Goal: Transaction & Acquisition: Purchase product/service

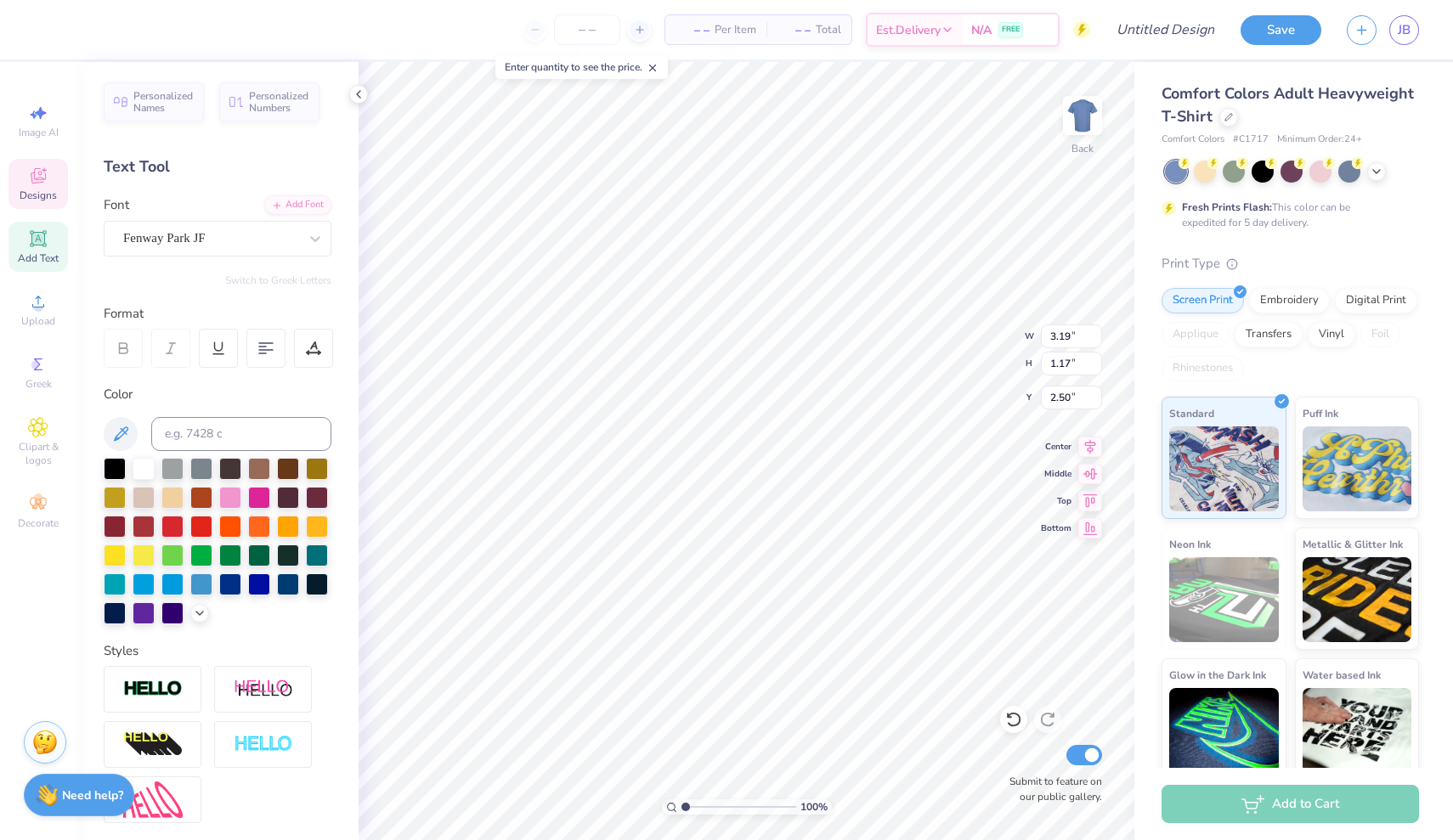
type textarea "P"
type textarea "G"
type textarea "g"
type textarea "galaxy"
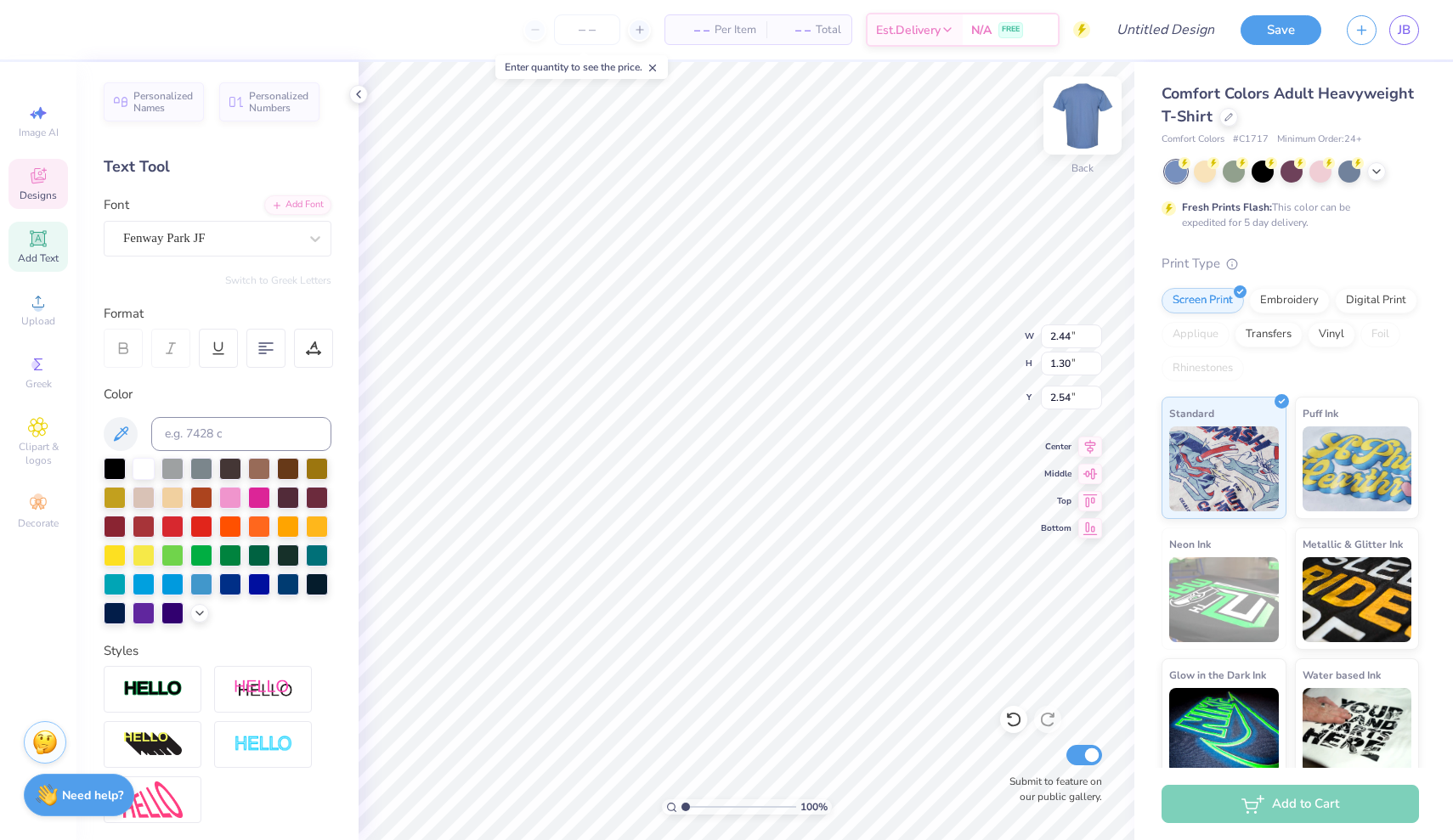
type textarea "galaxy"
type textarea "Moonies"
type textarea "E S T . 1 9 5 6"
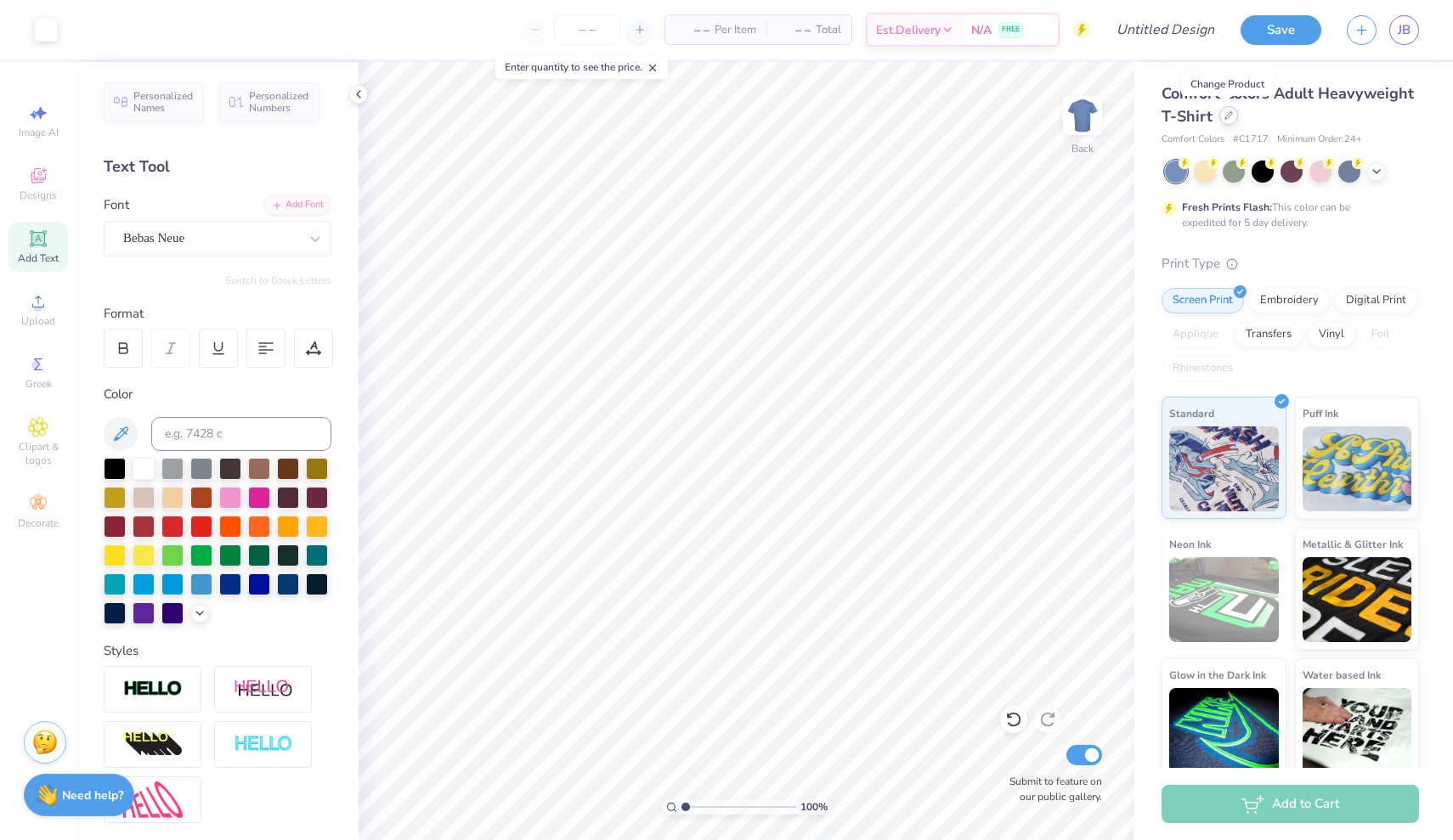
click at [1228, 117] on icon at bounding box center [1228, 115] width 8 height 8
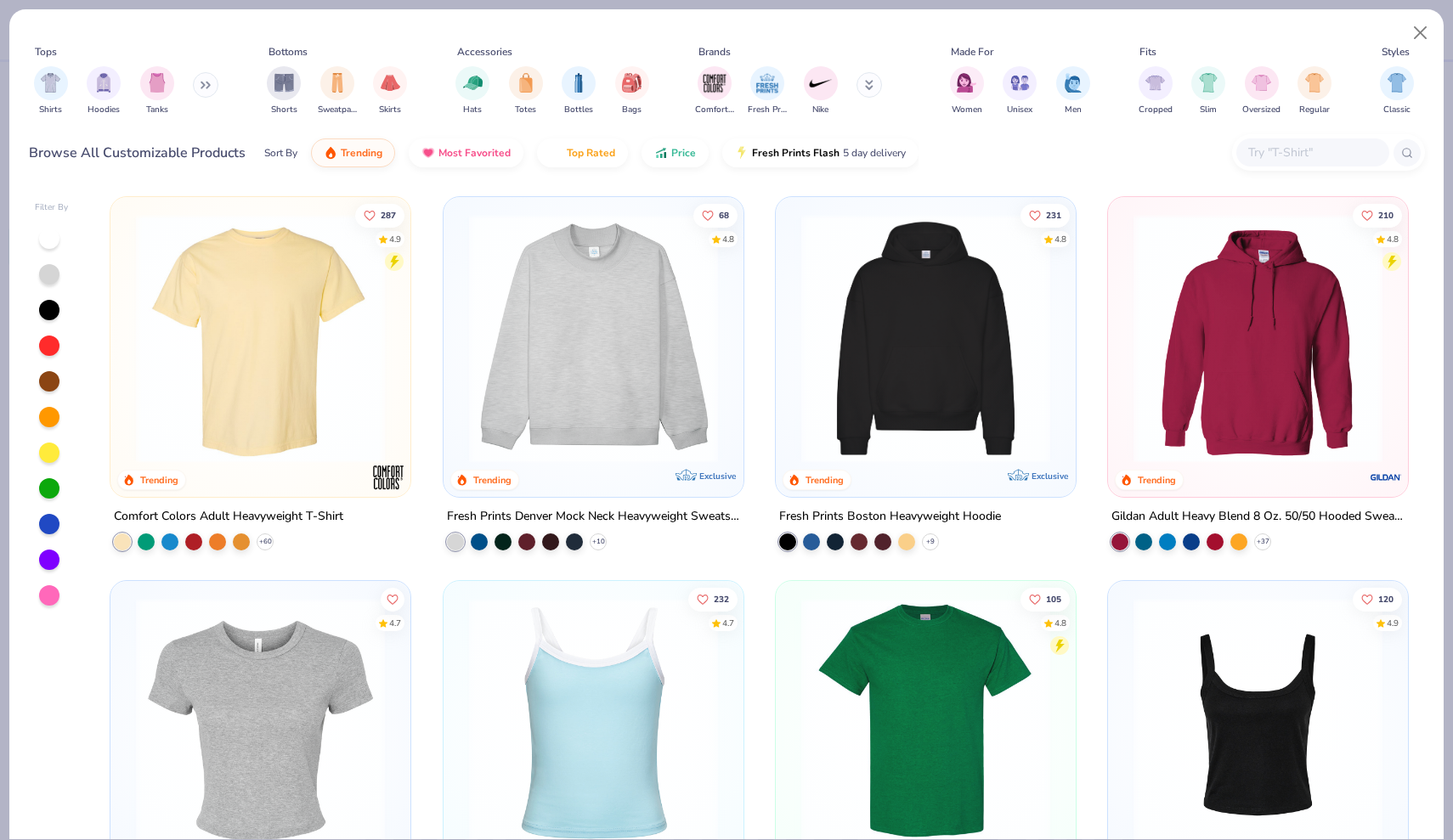
click at [206, 93] on button at bounding box center [205, 84] width 25 height 25
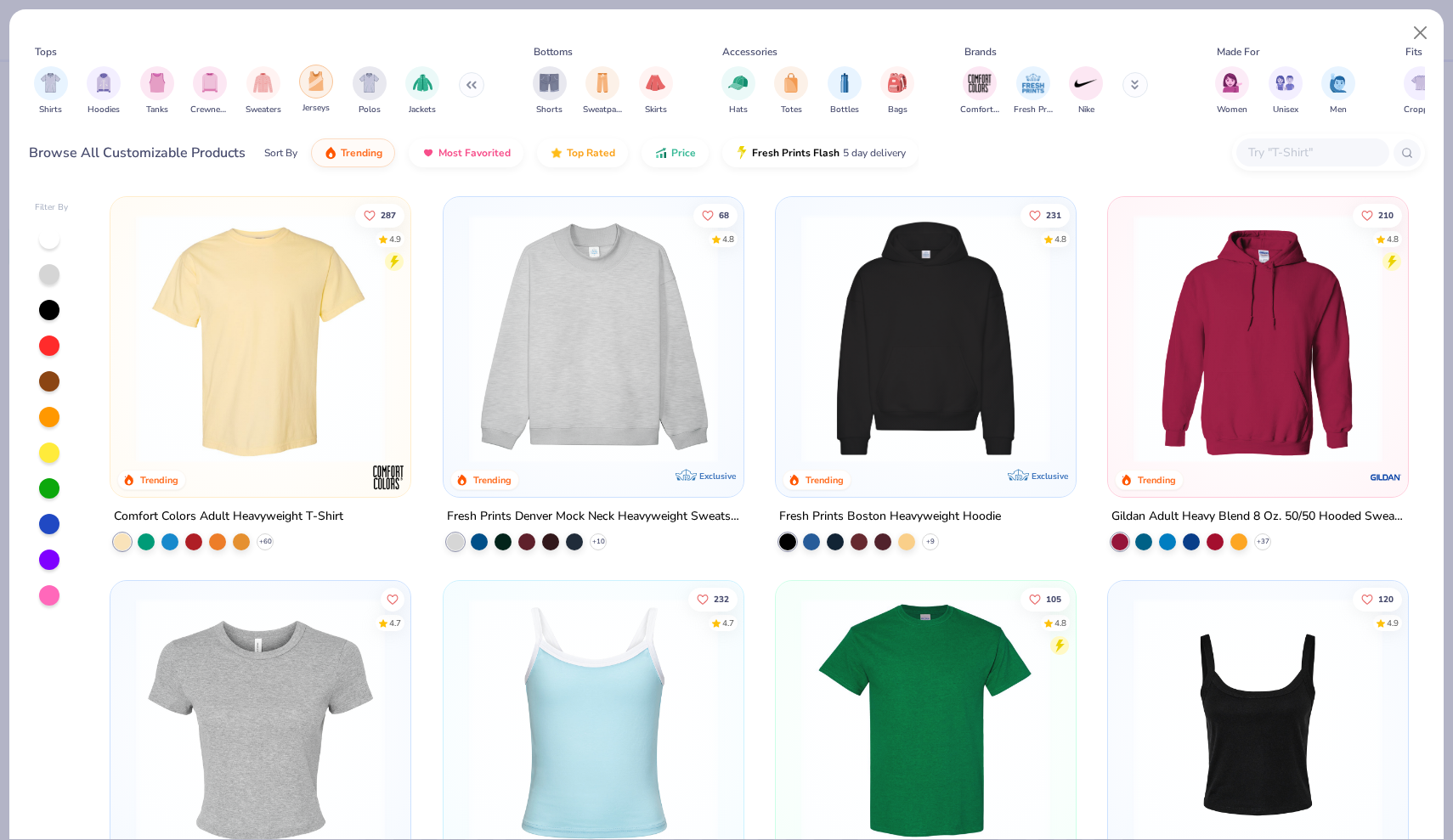
click at [305, 84] on div "filter for Jerseys" at bounding box center [316, 82] width 34 height 34
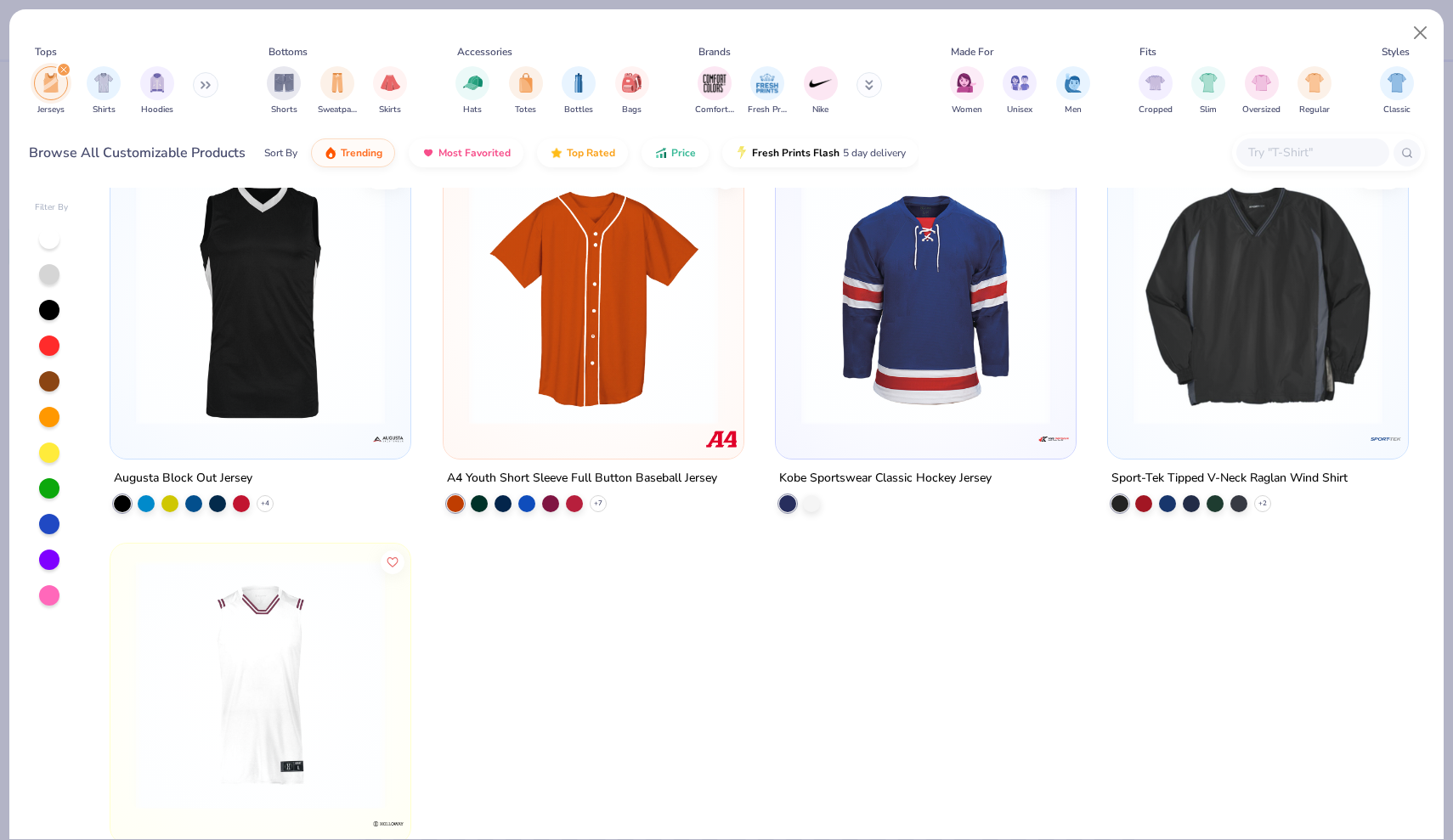
scroll to position [423, 0]
click at [641, 342] on img at bounding box center [593, 299] width 266 height 249
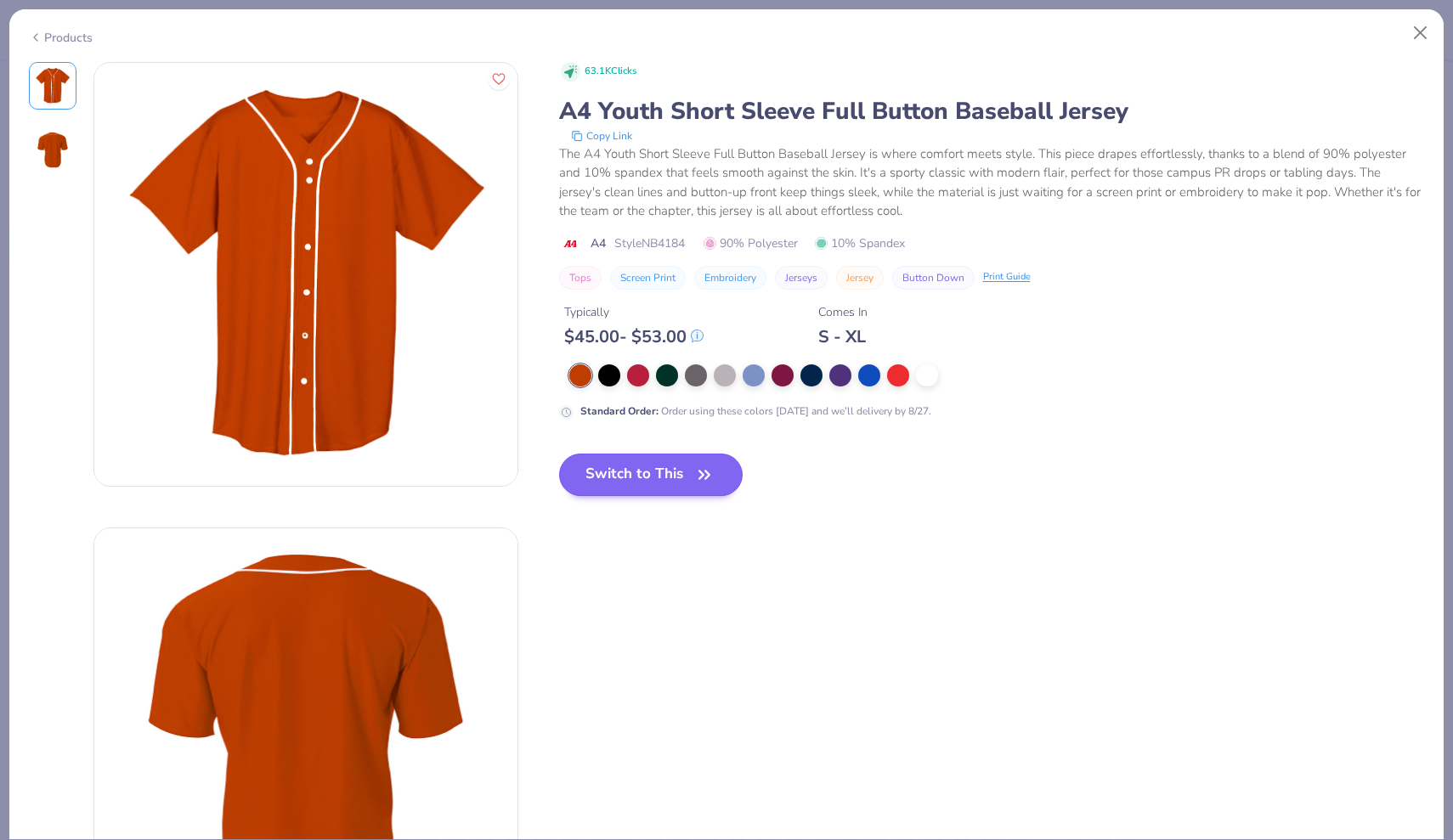
click at [648, 480] on button "Switch to This" at bounding box center [651, 475] width 184 height 42
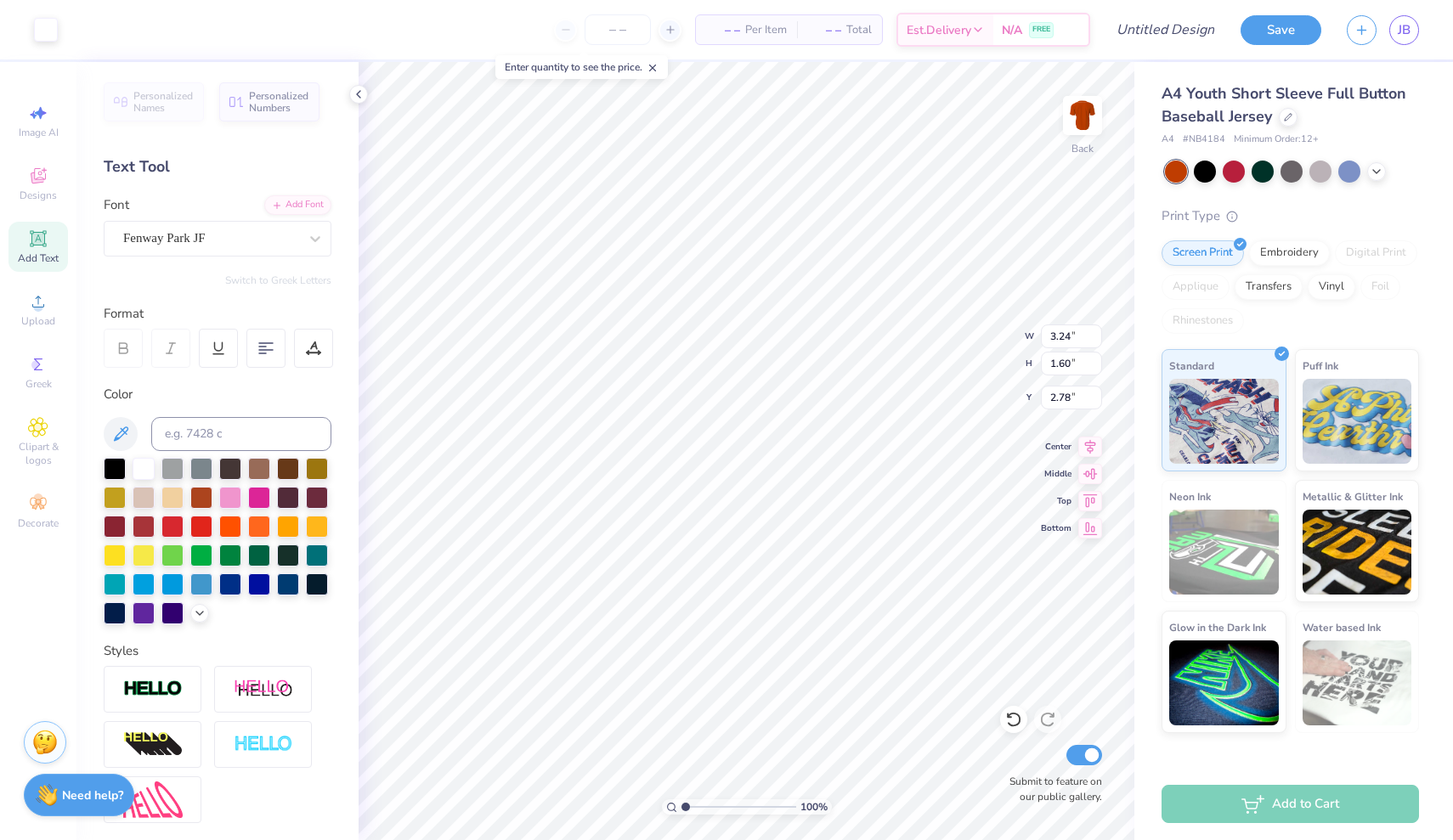
type input "0.76"
click at [1072, 121] on img at bounding box center [1082, 116] width 68 height 68
click at [1082, 121] on img at bounding box center [1082, 116] width 68 height 68
click at [1380, 165] on icon at bounding box center [1376, 170] width 14 height 14
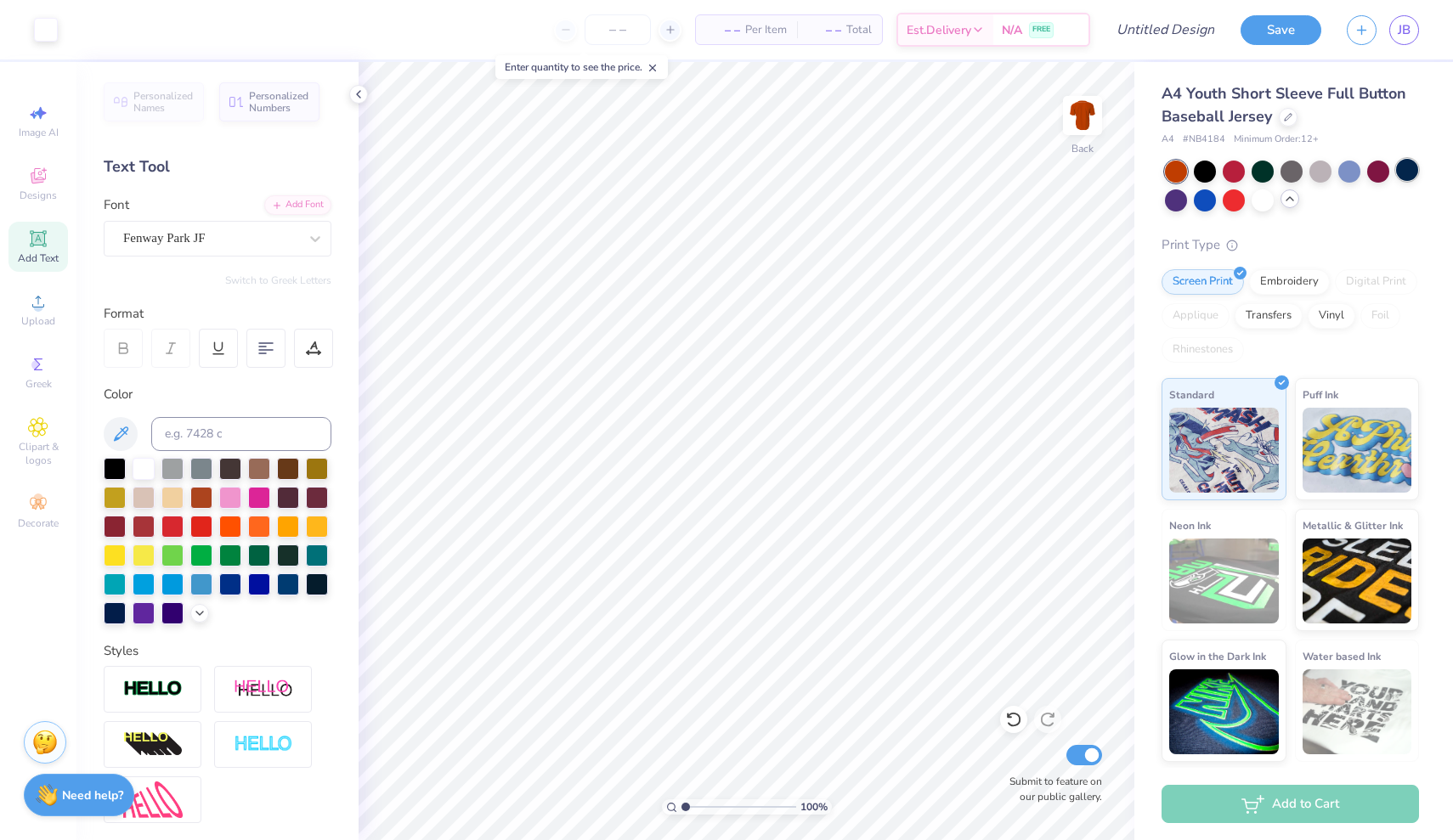
click at [1408, 163] on div at bounding box center [1407, 170] width 22 height 22
